Goal: Find contact information: Find contact information

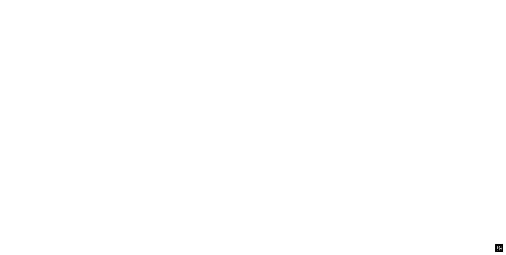
scroll to position [1748, 0]
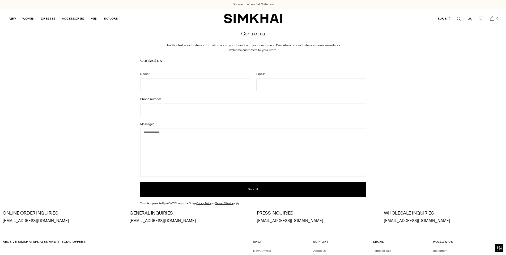
scroll to position [71, 0]
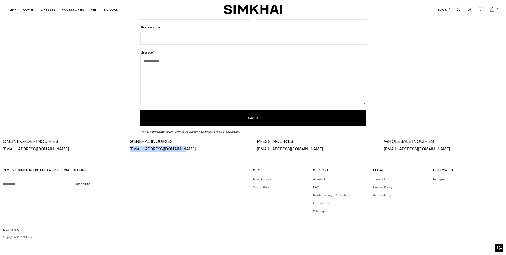
drag, startPoint x: 156, startPoint y: 149, endPoint x: 133, endPoint y: 149, distance: 22.9
click at [128, 149] on div "ONLINE ORDER INQUIRIES [EMAIL_ADDRESS][DOMAIN_NAME] GENERAL INQUIRIES [EMAIL_AD…" at bounding box center [253, 145] width 501 height 13
drag, startPoint x: 257, startPoint y: 149, endPoint x: 304, endPoint y: 149, distance: 46.5
click at [306, 149] on p "[EMAIL_ADDRESS][DOMAIN_NAME]" at bounding box center [317, 149] width 120 height 6
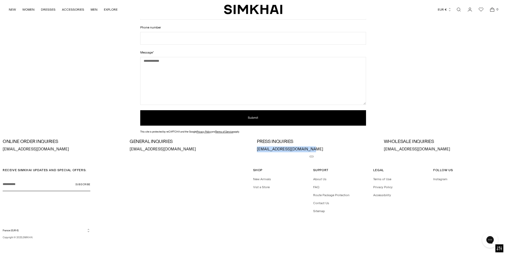
copy p "[EMAIL_ADDRESS][DOMAIN_NAME]"
drag, startPoint x: 432, startPoint y: 149, endPoint x: 381, endPoint y: 150, distance: 51.0
click at [381, 150] on div "ONLINE ORDER INQUIRIES [EMAIL_ADDRESS][DOMAIN_NAME] GENERAL INQUIRIES [EMAIL_AD…" at bounding box center [253, 145] width 501 height 13
copy p "[EMAIL_ADDRESS][DOMAIN_NAME]"
